Goal: Obtain resource: Obtain resource

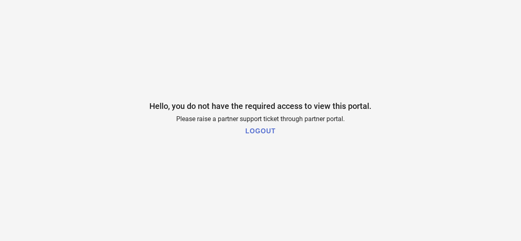
click at [265, 130] on h1 "LOGOUT" at bounding box center [260, 131] width 30 height 7
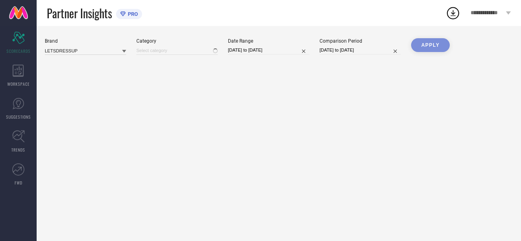
type input "All"
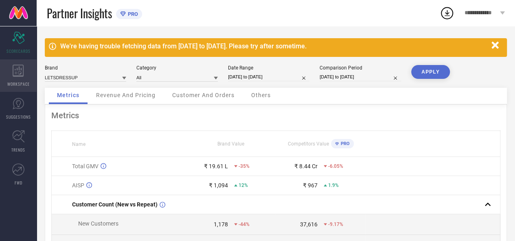
click at [23, 65] on icon at bounding box center [18, 71] width 11 height 12
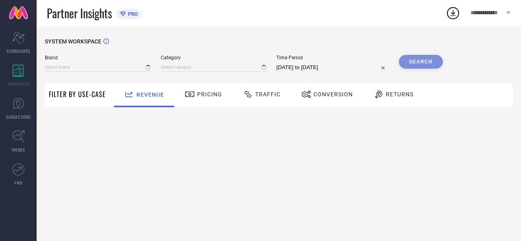
type input "LETSDRESSUP"
type input "All"
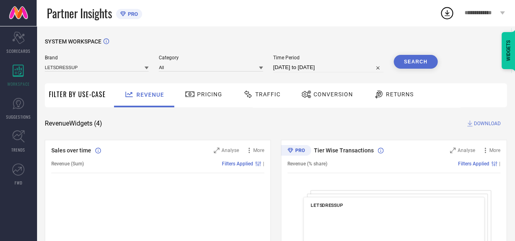
click at [271, 95] on span "Traffic" at bounding box center [267, 94] width 25 height 7
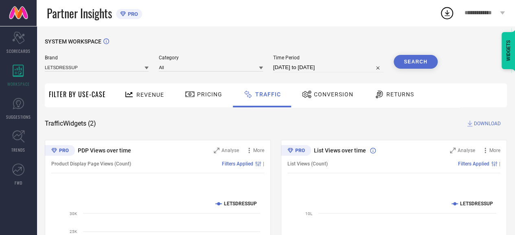
select select "7"
select select "2025"
select select "8"
select select "2025"
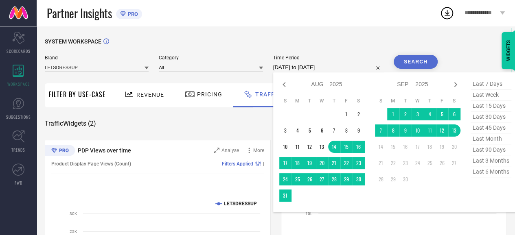
click at [365, 66] on input "[DATE] to [DATE]" at bounding box center [328, 68] width 110 height 10
click at [284, 87] on icon at bounding box center [284, 85] width 10 height 10
select select "6"
select select "2025"
select select "7"
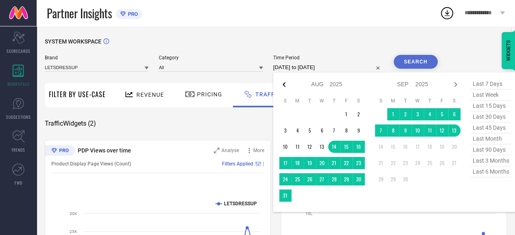
select select "2025"
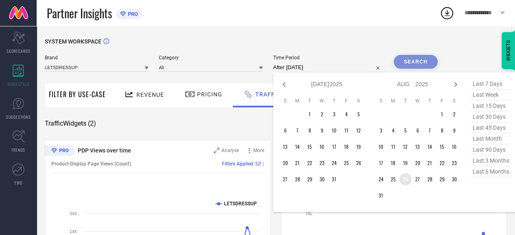
click at [409, 183] on td "26" at bounding box center [405, 179] width 12 height 12
type input "[DATE] to [DATE]"
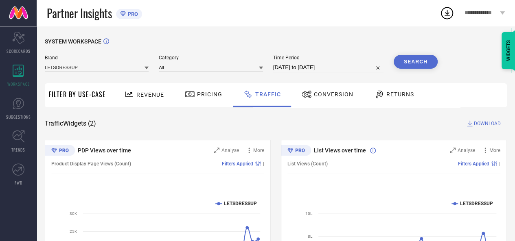
select select "7"
select select "2025"
select select "8"
select select "2025"
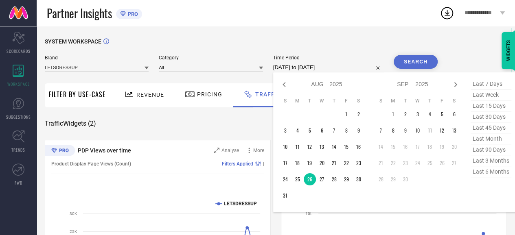
click at [290, 69] on input "[DATE] to [DATE]" at bounding box center [328, 68] width 110 height 10
click at [288, 83] on icon at bounding box center [284, 85] width 10 height 10
select select "6"
select select "2025"
select select "7"
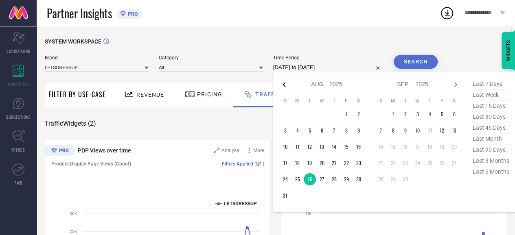
select select "2025"
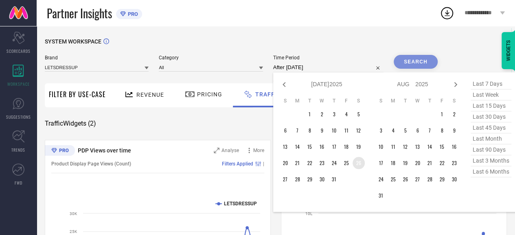
click at [358, 165] on td "26" at bounding box center [358, 163] width 12 height 12
type input "[DATE] to [DATE]"
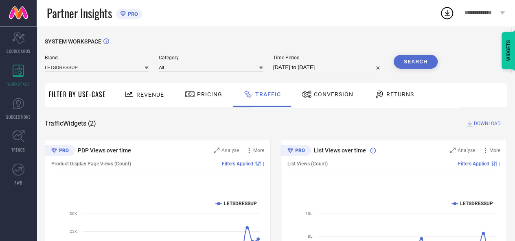
click at [407, 63] on button "Search" at bounding box center [415, 62] width 44 height 14
click at [482, 126] on span "DOWNLOAD" at bounding box center [486, 124] width 27 height 8
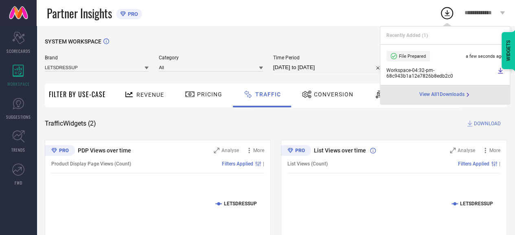
click at [357, 65] on input "[DATE] to [DATE]" at bounding box center [328, 68] width 110 height 10
select select "6"
select select "2025"
select select "7"
select select "2025"
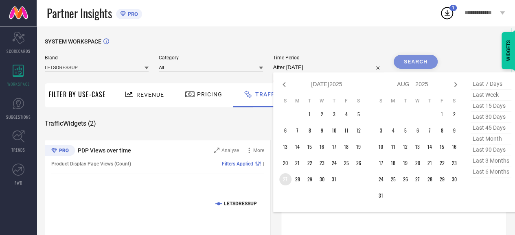
click at [281, 183] on td "27" at bounding box center [285, 179] width 12 height 12
type input "[DATE] to [DATE]"
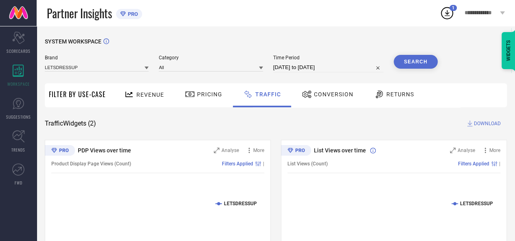
click at [422, 63] on button "Search" at bounding box center [415, 62] width 44 height 14
click at [487, 126] on span "DOWNLOAD" at bounding box center [486, 124] width 27 height 8
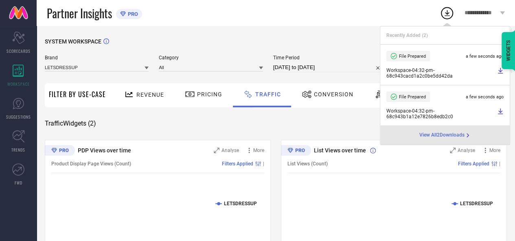
select select "6"
select select "2025"
select select "7"
select select "2025"
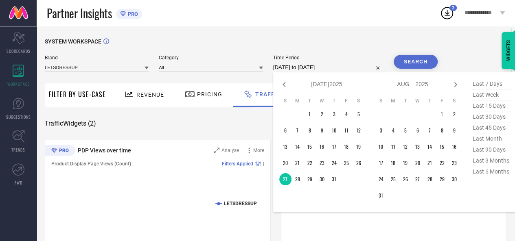
click at [311, 65] on input "[DATE] to [DATE]" at bounding box center [328, 68] width 110 height 10
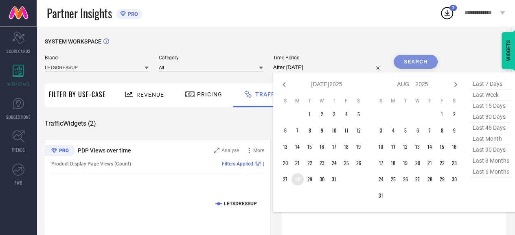
click at [298, 179] on td "28" at bounding box center [297, 179] width 12 height 12
type input "[DATE] to [DATE]"
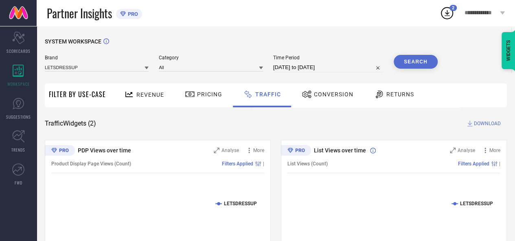
click at [410, 59] on button "Search" at bounding box center [415, 62] width 44 height 14
click at [484, 122] on span "DOWNLOAD" at bounding box center [486, 124] width 27 height 8
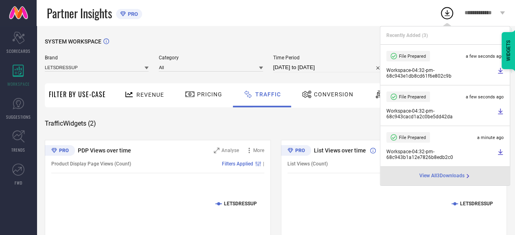
select select "6"
select select "2025"
select select "7"
select select "2025"
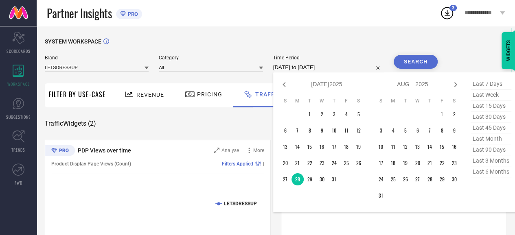
click at [348, 67] on input "[DATE] to [DATE]" at bounding box center [328, 68] width 110 height 10
click at [310, 180] on td "29" at bounding box center [309, 179] width 12 height 12
type input "[DATE] to [DATE]"
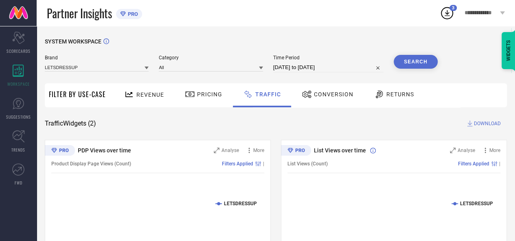
click at [491, 93] on div "Revenue Pricing Traffic Conversion Returns" at bounding box center [308, 95] width 397 height 24
click at [422, 61] on button "Search" at bounding box center [415, 62] width 44 height 14
click at [493, 122] on span "DOWNLOAD" at bounding box center [486, 124] width 27 height 8
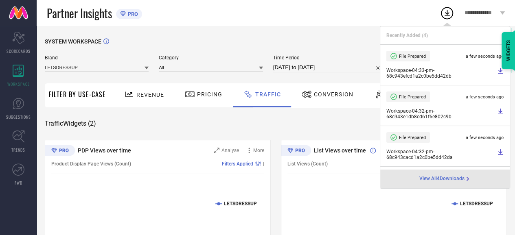
select select "6"
select select "2025"
select select "7"
select select "2025"
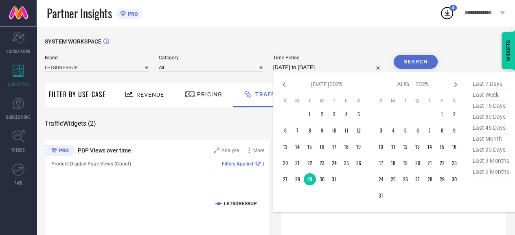
click at [341, 72] on input "[DATE] to [DATE]" at bounding box center [328, 68] width 110 height 10
click at [320, 180] on td "30" at bounding box center [322, 179] width 12 height 12
type input "[DATE] to [DATE]"
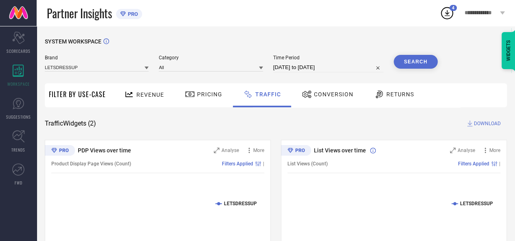
click at [423, 55] on div "SYSTEM WORKSPACE" at bounding box center [276, 46] width 462 height 17
click at [423, 58] on button "Search" at bounding box center [415, 62] width 44 height 14
click at [489, 122] on span "DOWNLOAD" at bounding box center [486, 124] width 27 height 8
click at [363, 30] on div "SYSTEM WORKSPACE Brand LETSDRESSUP Category All Time Period [DATE] to [DATE] Se…" at bounding box center [276, 190] width 478 height 329
click at [477, 125] on span "DOWNLOAD" at bounding box center [486, 124] width 27 height 8
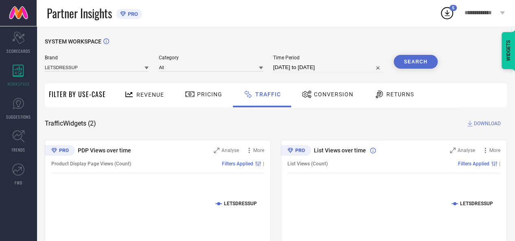
click at [332, 115] on div "SYSTEM WORKSPACE Brand LETSDRESSUP Category All Time Period [DATE] to [DATE] Se…" at bounding box center [276, 190] width 462 height 305
select select "6"
select select "2025"
select select "7"
select select "2025"
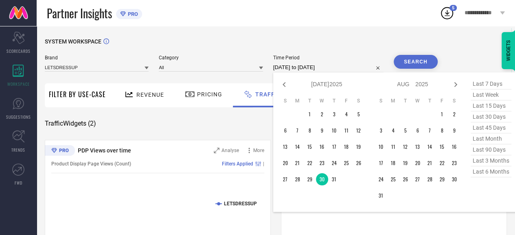
click at [341, 69] on input "[DATE] to [DATE]" at bounding box center [328, 68] width 110 height 10
click at [331, 183] on td "31" at bounding box center [334, 179] width 12 height 12
type input "[DATE] to [DATE]"
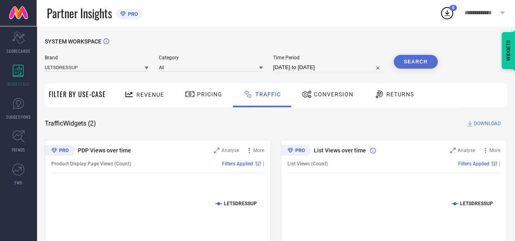
click at [419, 63] on button "Search" at bounding box center [415, 62] width 44 height 14
click at [484, 124] on span "DOWNLOAD" at bounding box center [486, 124] width 27 height 8
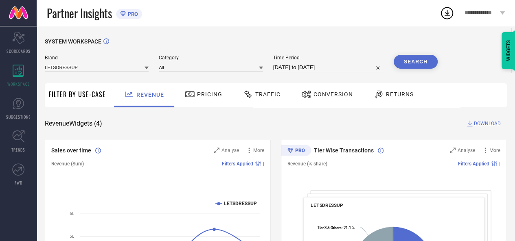
click at [423, 68] on button "Search" at bounding box center [415, 62] width 44 height 14
click at [479, 120] on span "DOWNLOAD" at bounding box center [486, 124] width 27 height 8
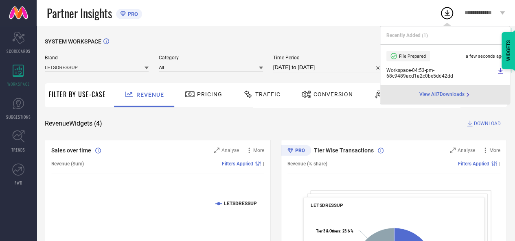
select select "7"
select select "2025"
select select "8"
select select "2025"
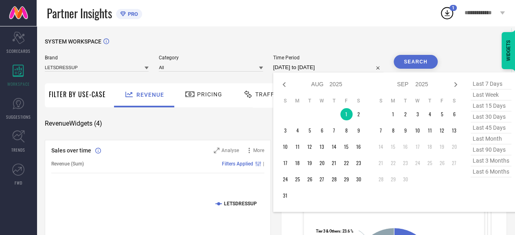
click at [356, 68] on input "01-08-2025 to 01-08-2025" at bounding box center [328, 68] width 110 height 10
click at [358, 120] on td "2" at bounding box center [358, 114] width 12 height 12
type input "02-08-2025 to 02-08-2025"
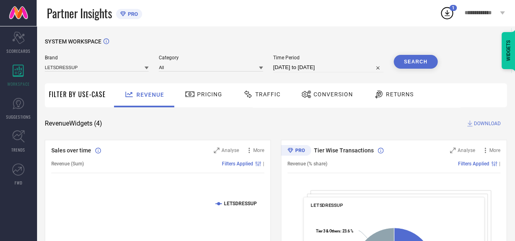
click at [420, 59] on button "Search" at bounding box center [415, 62] width 44 height 14
click at [485, 125] on span "DOWNLOAD" at bounding box center [486, 124] width 27 height 8
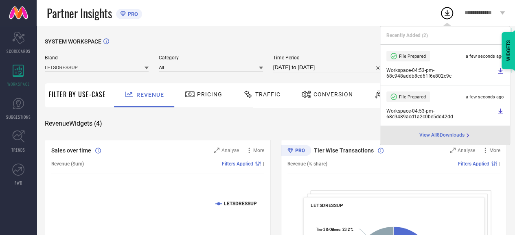
click at [343, 67] on input "02-08-2025 to 02-08-2025" at bounding box center [328, 68] width 110 height 10
select select "7"
select select "2025"
select select "8"
select select "2025"
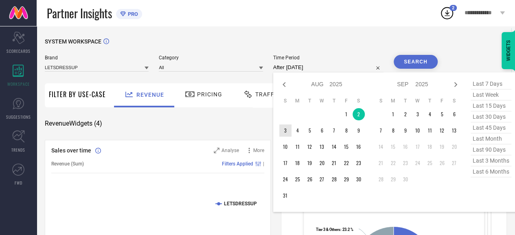
click at [288, 130] on td "3" at bounding box center [285, 130] width 12 height 12
type input "03-08-2025 to 03-08-2025"
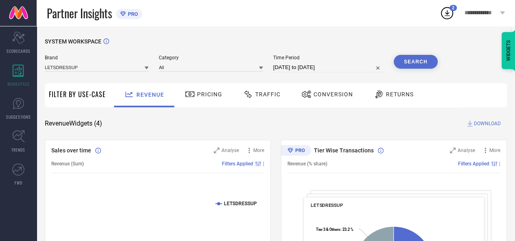
click at [429, 66] on button "Search" at bounding box center [415, 62] width 44 height 14
click at [473, 123] on icon at bounding box center [469, 124] width 8 height 8
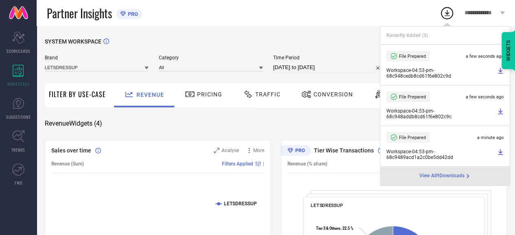
select select "7"
select select "2025"
select select "8"
select select "2025"
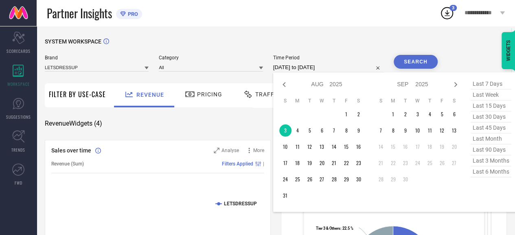
click at [353, 65] on input "03-08-2025 to 03-08-2025" at bounding box center [328, 68] width 110 height 10
click at [299, 131] on td "4" at bounding box center [297, 130] width 12 height 12
type input "04-08-2025 to 04-08-2025"
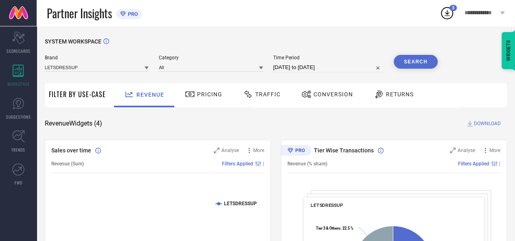
click at [417, 55] on div "SYSTEM WORKSPACE" at bounding box center [276, 46] width 462 height 17
click at [417, 59] on button "Search" at bounding box center [415, 62] width 44 height 14
click at [489, 122] on span "DOWNLOAD" at bounding box center [486, 124] width 27 height 8
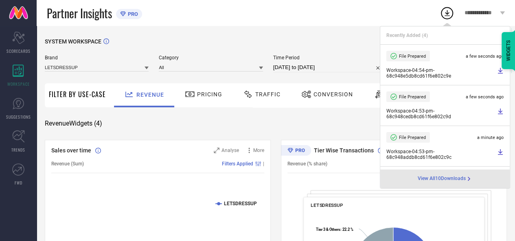
select select "7"
select select "2025"
select select "8"
select select "2025"
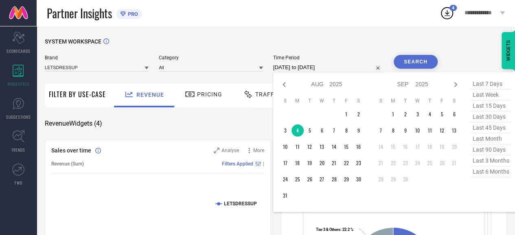
click at [333, 66] on input "04-08-2025 to 04-08-2025" at bounding box center [328, 68] width 110 height 10
click at [312, 129] on td "5" at bounding box center [309, 130] width 12 height 12
type input "05-08-2025 to 05-08-2025"
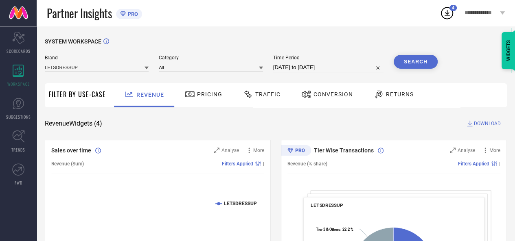
click at [401, 65] on button "Search" at bounding box center [415, 62] width 44 height 14
click at [488, 124] on span "DOWNLOAD" at bounding box center [486, 124] width 27 height 8
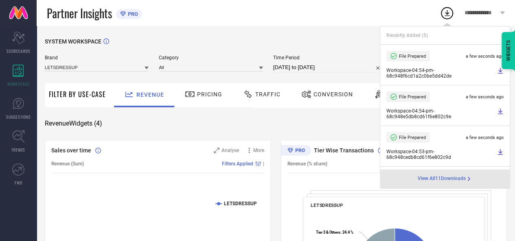
click at [316, 66] on input "05-08-2025 to 05-08-2025" at bounding box center [328, 68] width 110 height 10
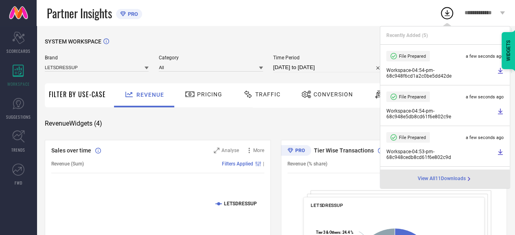
select select "7"
select select "2025"
select select "8"
select select "2025"
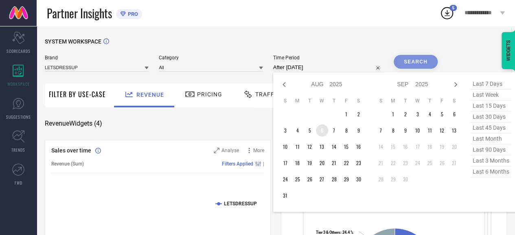
click at [324, 131] on td "6" at bounding box center [322, 130] width 12 height 12
type input "06-08-2025 to 06-08-2025"
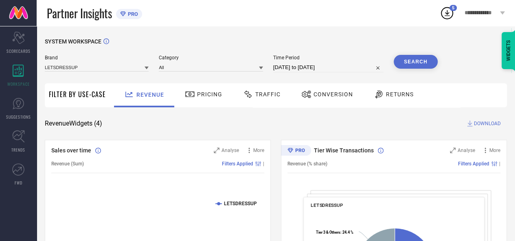
click at [403, 67] on button "Search" at bounding box center [415, 62] width 44 height 14
click at [480, 123] on span "DOWNLOAD" at bounding box center [486, 124] width 27 height 8
